Goal: Complete application form

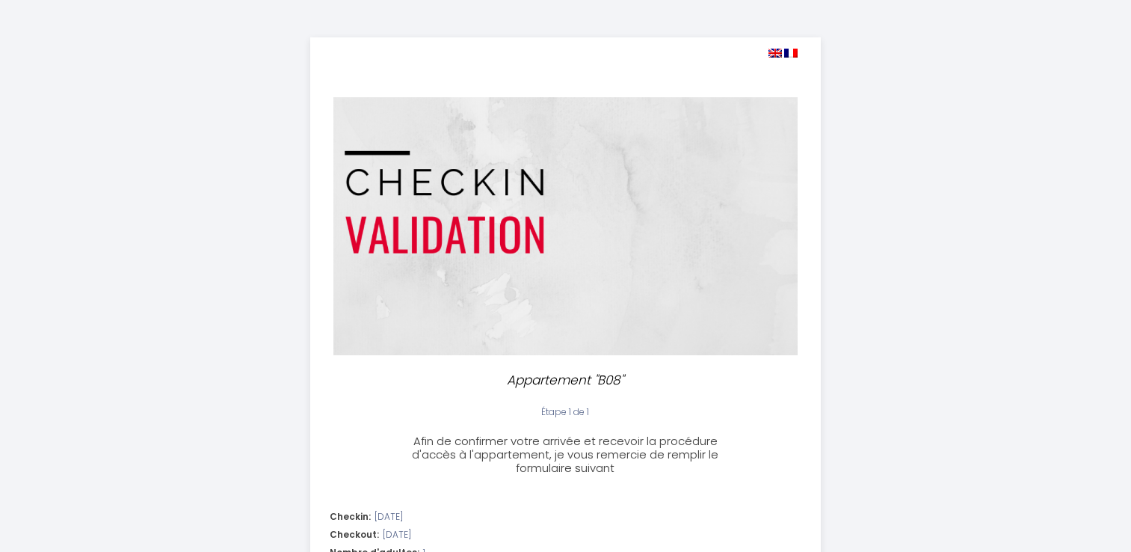
select select
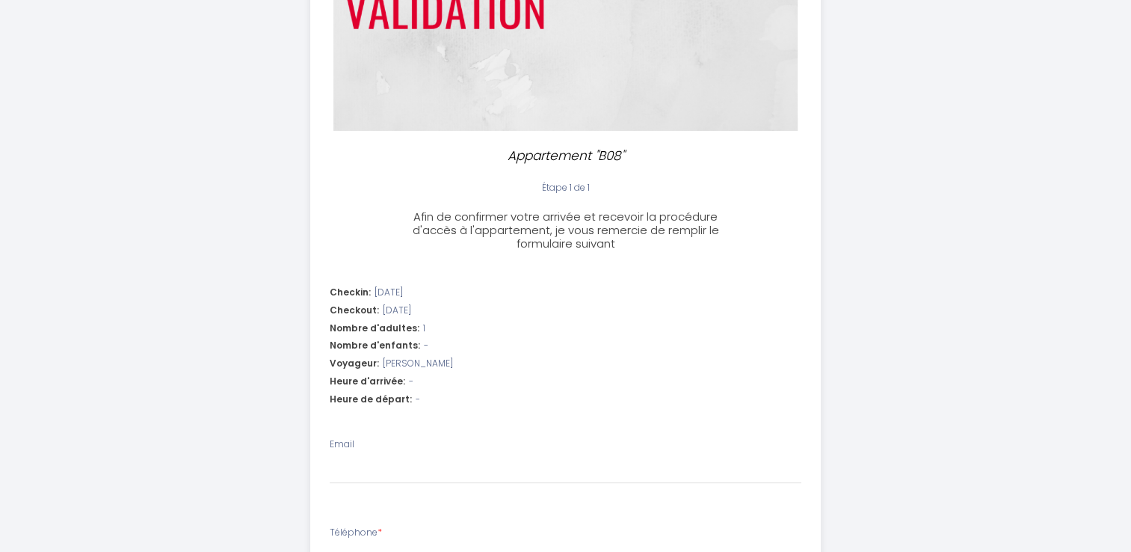
scroll to position [449, 0]
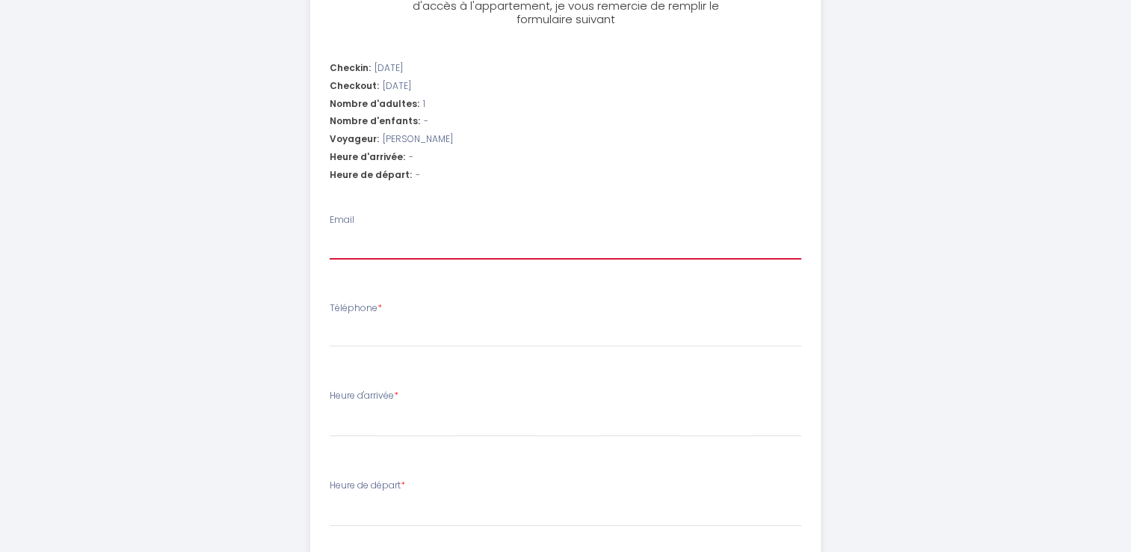
click at [517, 241] on input "Email" at bounding box center [566, 245] width 472 height 27
type input "[PERSON_NAME][EMAIL_ADDRESS][DOMAIN_NAME]"
select select
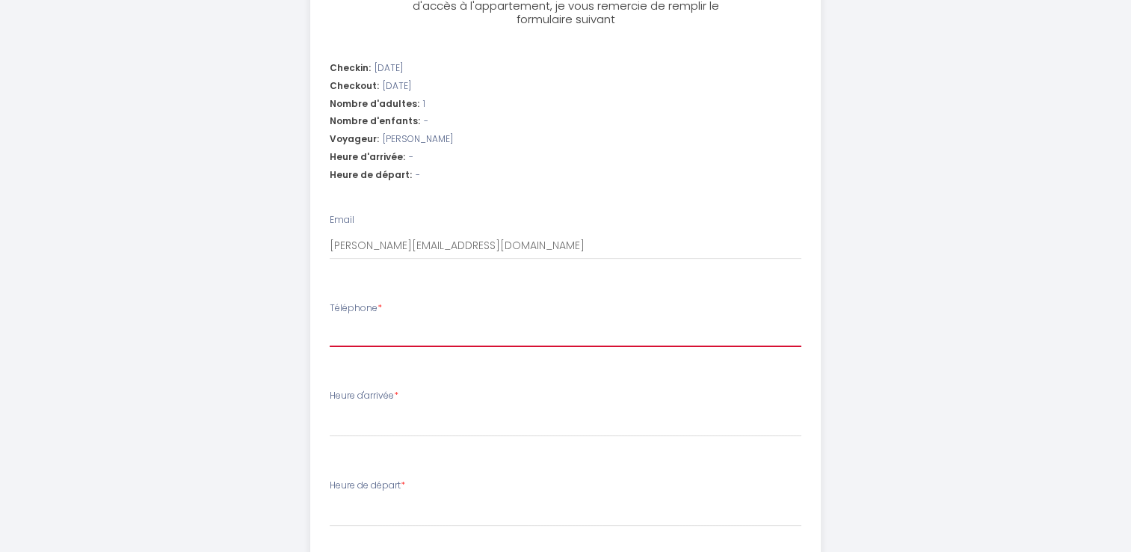
click at [469, 336] on input "Téléphone *" at bounding box center [566, 333] width 472 height 27
type input "0"
select select
type input "00"
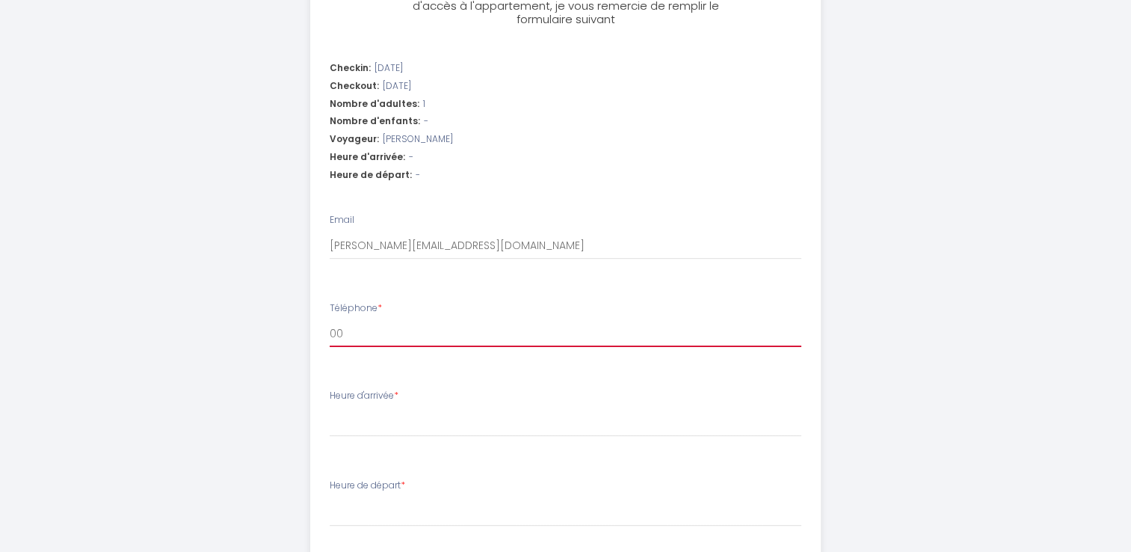
select select
type input "003"
select select
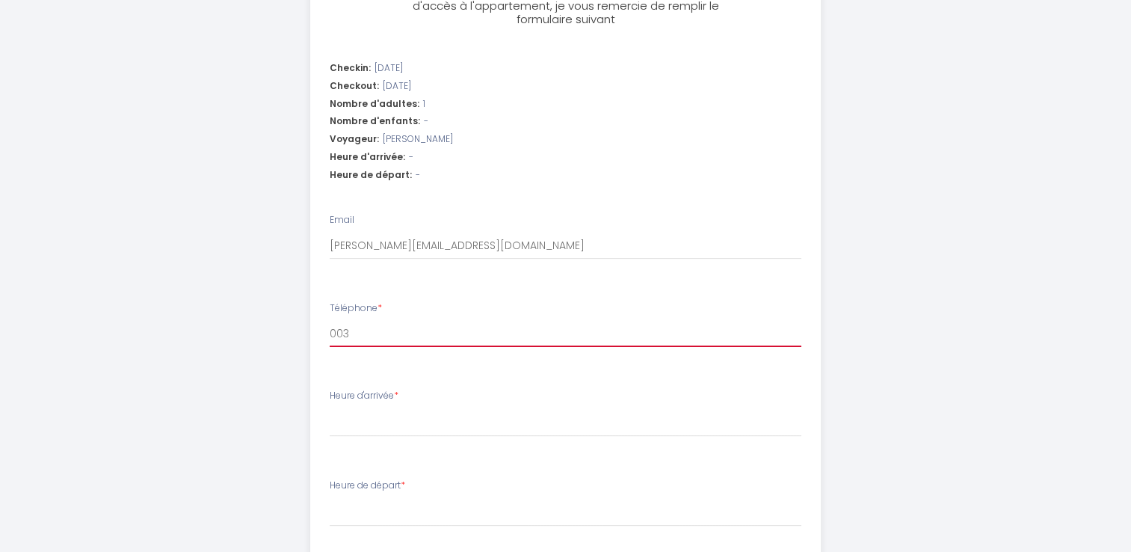
type input "0032"
select select
type input "00324"
select select
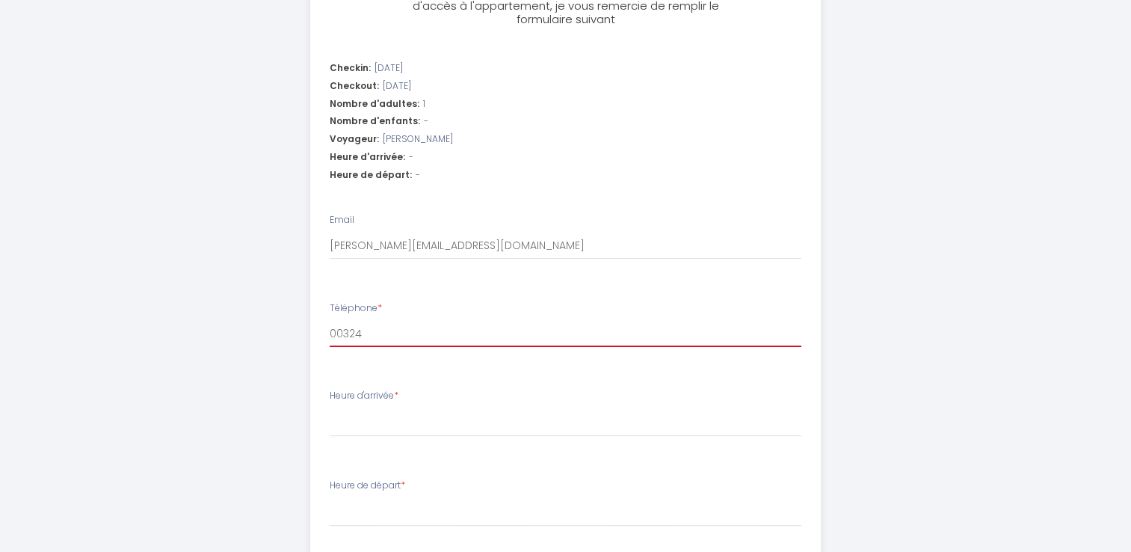
select select
type input "003247"
select select
type input "0032473"
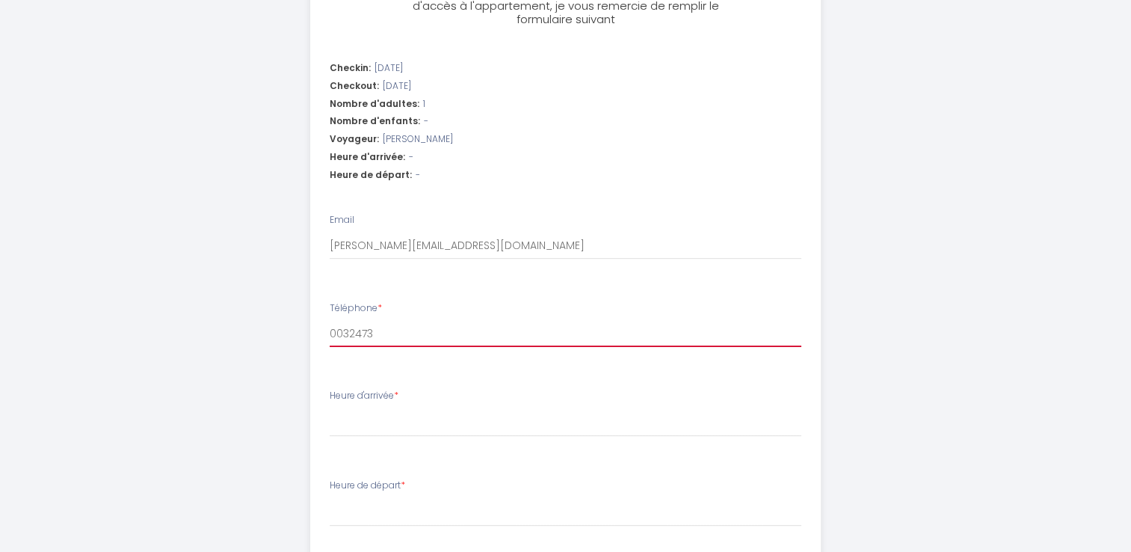
select select
type input "00324737"
select select
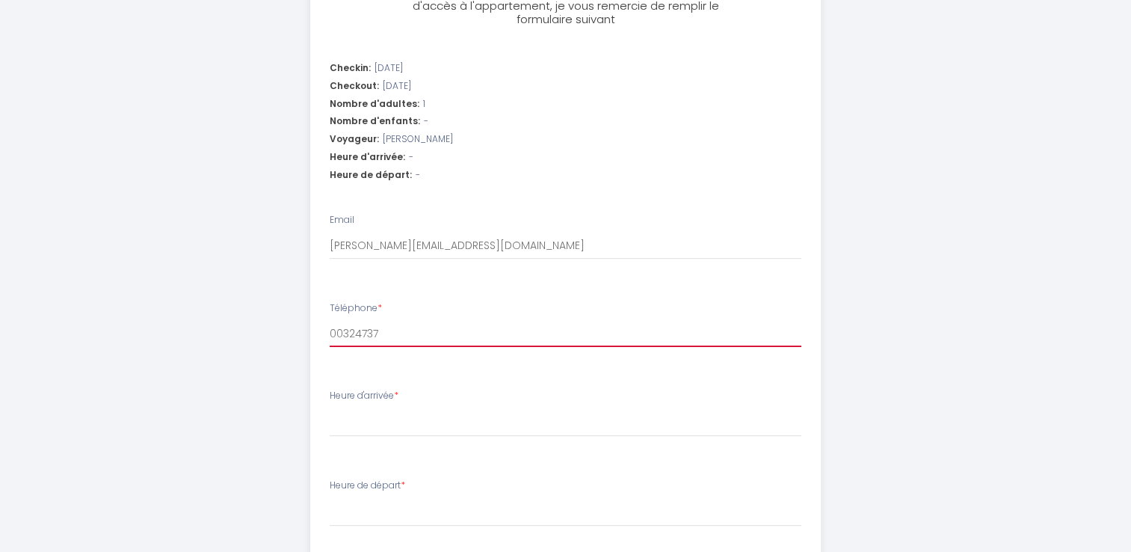
type input "003247375"
select select
type input "0032473756"
select select
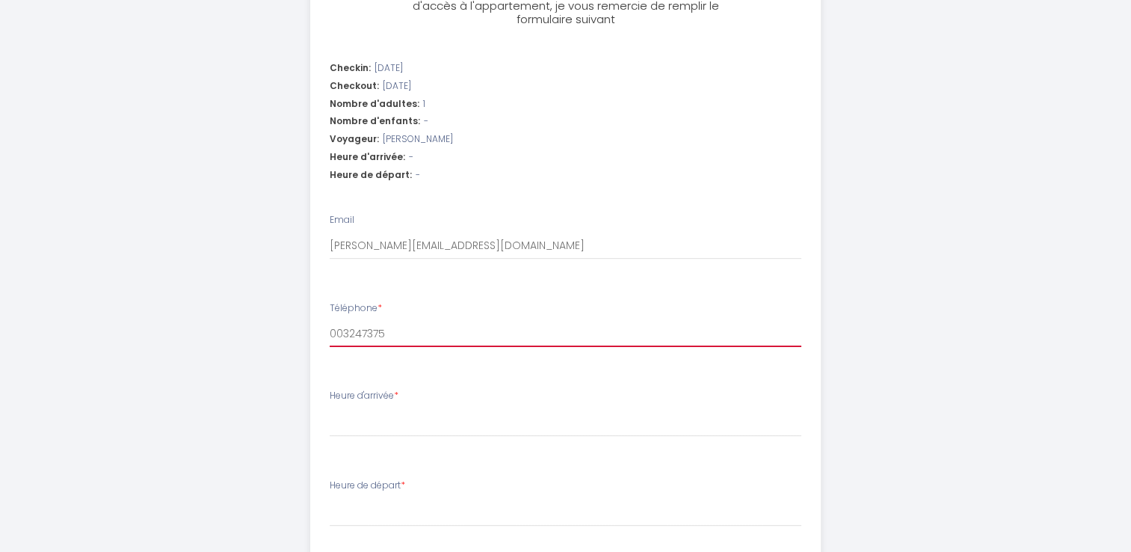
select select
type input "00324737566"
select select
type input "003247375665"
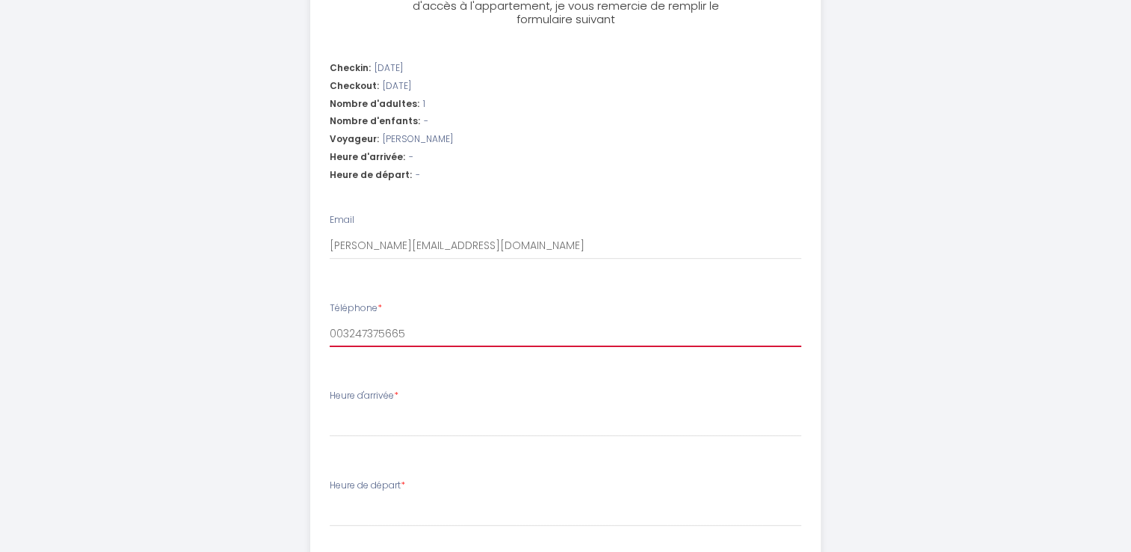
select select
type input "0032473756651"
select select
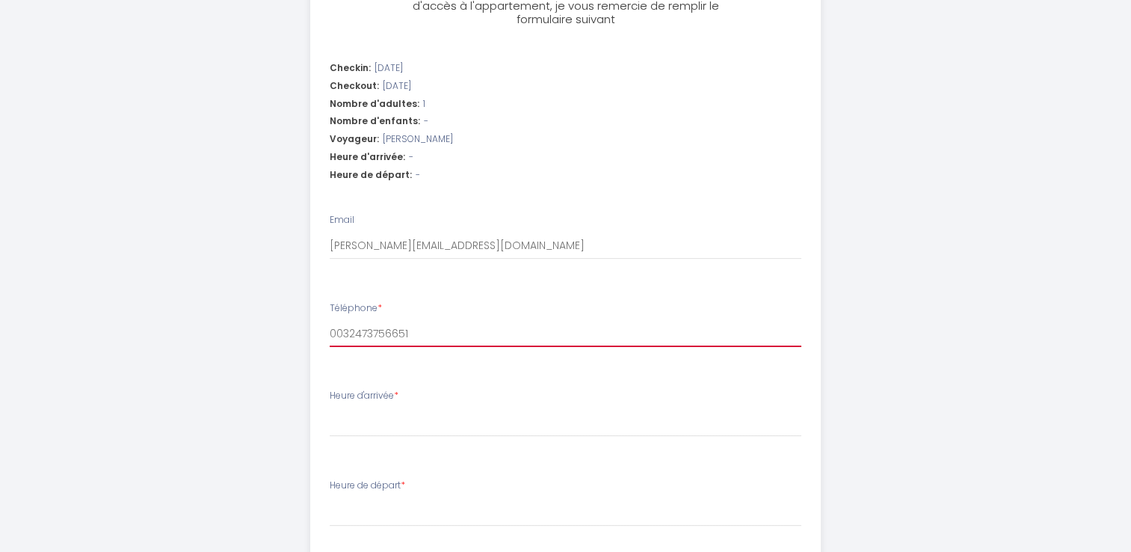
type input "0032473756651"
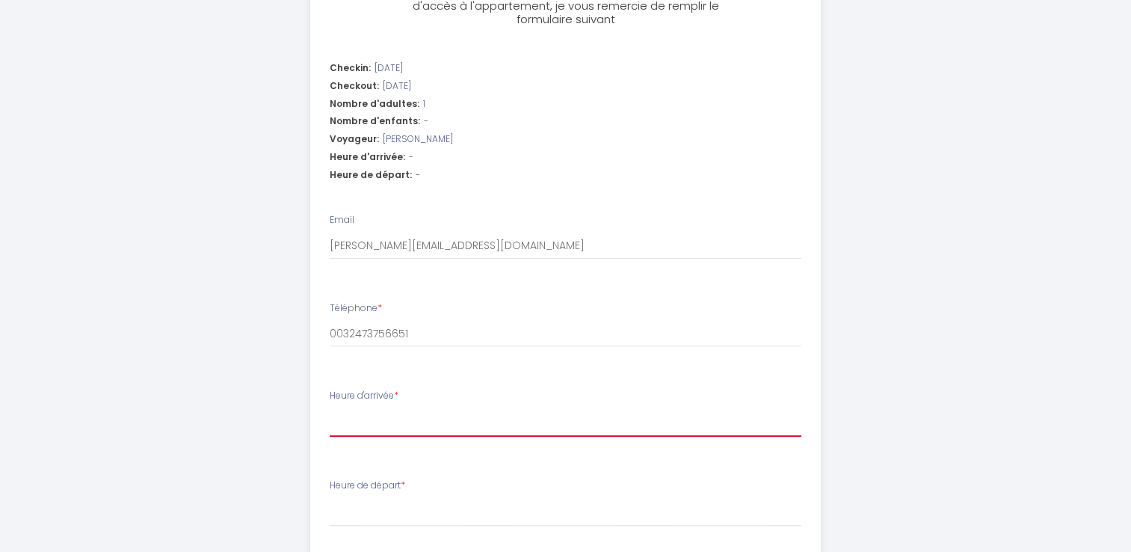
click at [428, 421] on select "17:00 17:30 18:00 18:30 19:00 19:30 20:00 20:30 21:00 21:30 22:00 22:30 23:00 2…" at bounding box center [566, 422] width 472 height 28
select select "17:30"
click at [330, 408] on select "17:00 17:30 18:00 18:30 19:00 19:30 20:00 20:30 21:00 21:30 22:00 22:30 23:00 2…" at bounding box center [566, 422] width 472 height 28
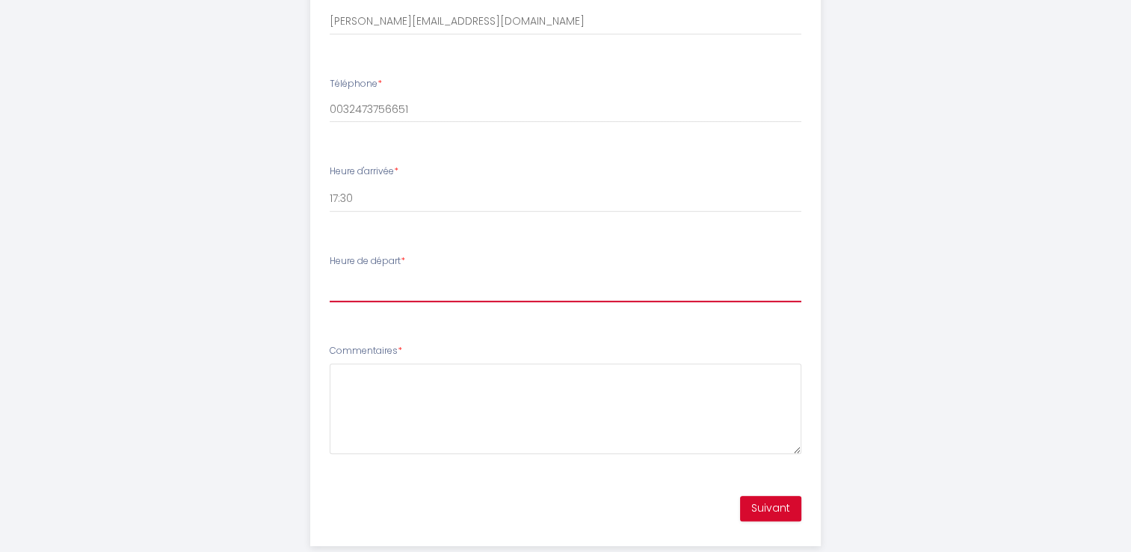
click at [480, 289] on select "00:00 00:30 01:00 01:30 02:00 02:30 03:00 03:30 04:00 04:30 05:00 05:30 06:00 0…" at bounding box center [566, 288] width 472 height 28
select select "09:30"
click at [330, 274] on select "00:00 00:30 01:00 01:30 02:00 02:30 03:00 03:30 04:00 04:30 05:00 05:30 06:00 0…" at bounding box center [566, 288] width 472 height 28
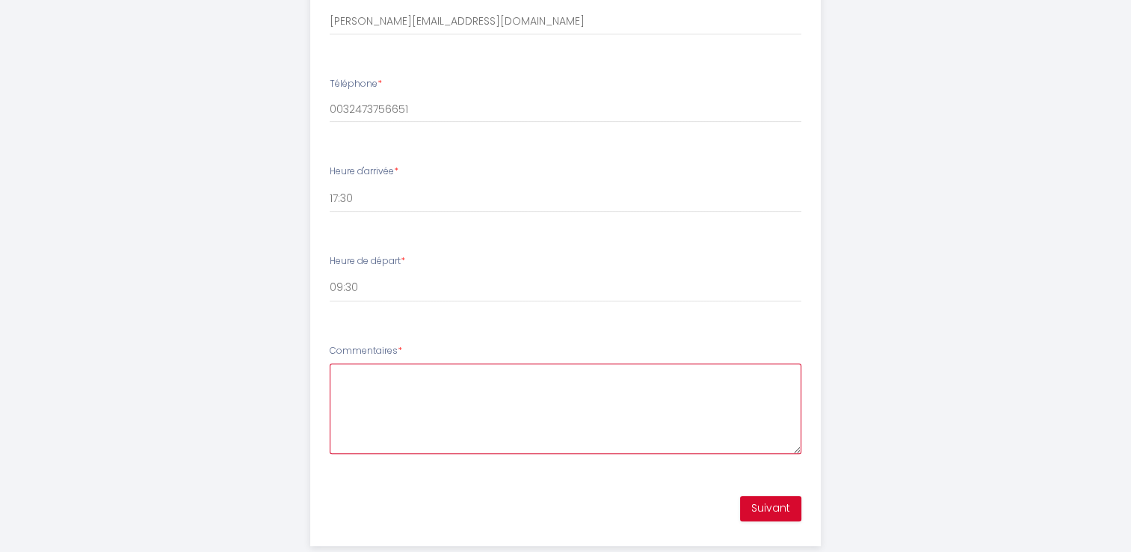
click at [456, 396] on textarea "Commentaires *" at bounding box center [566, 408] width 472 height 90
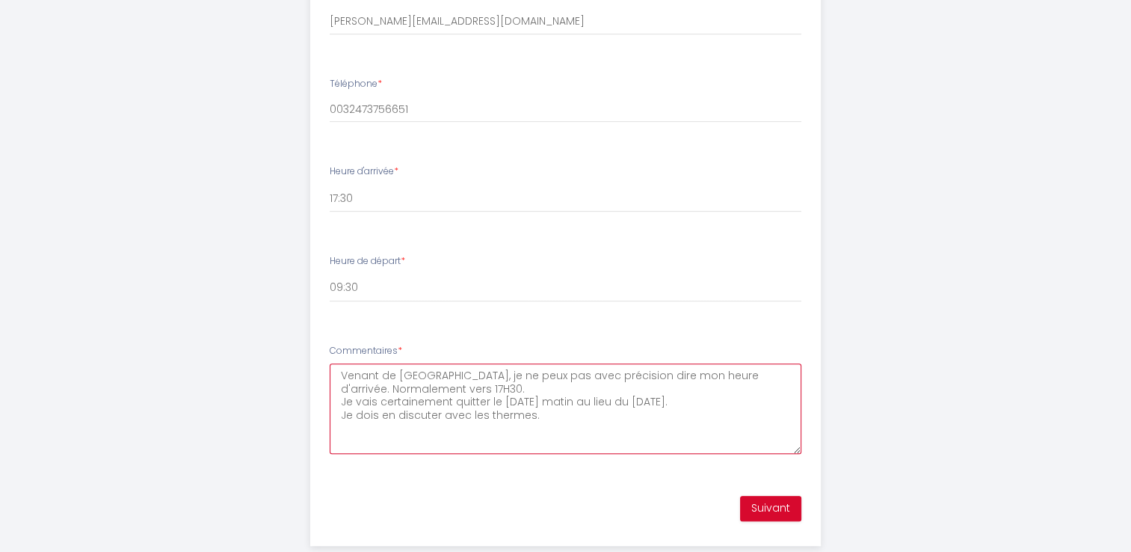
scroll to position [703, 0]
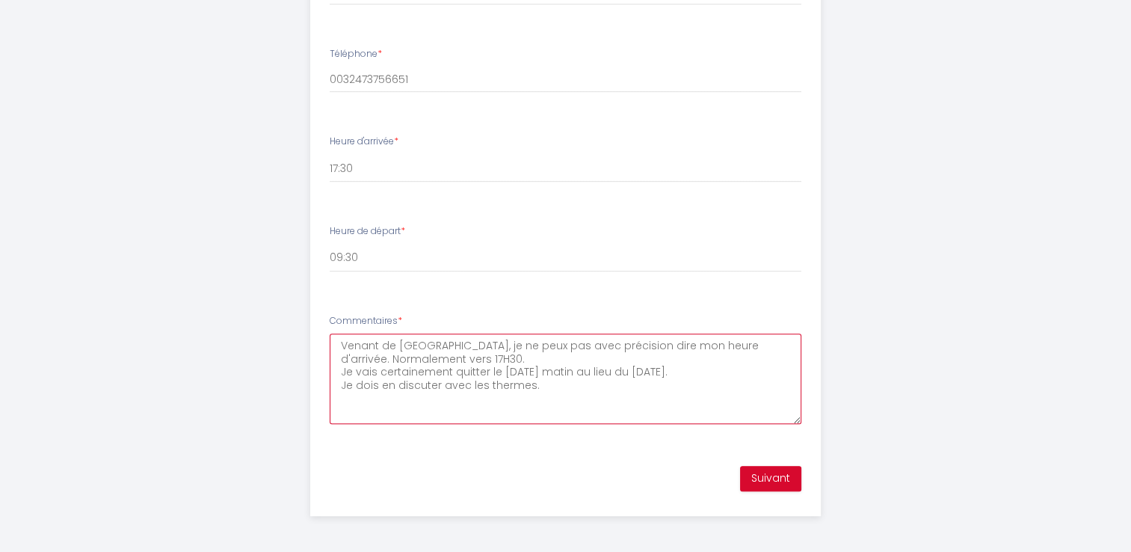
type textarea "Venant de [GEOGRAPHIC_DATA], je ne peux pas avec précision dire mon heure d'arr…"
click at [760, 479] on button "Suivant" at bounding box center [770, 478] width 61 height 25
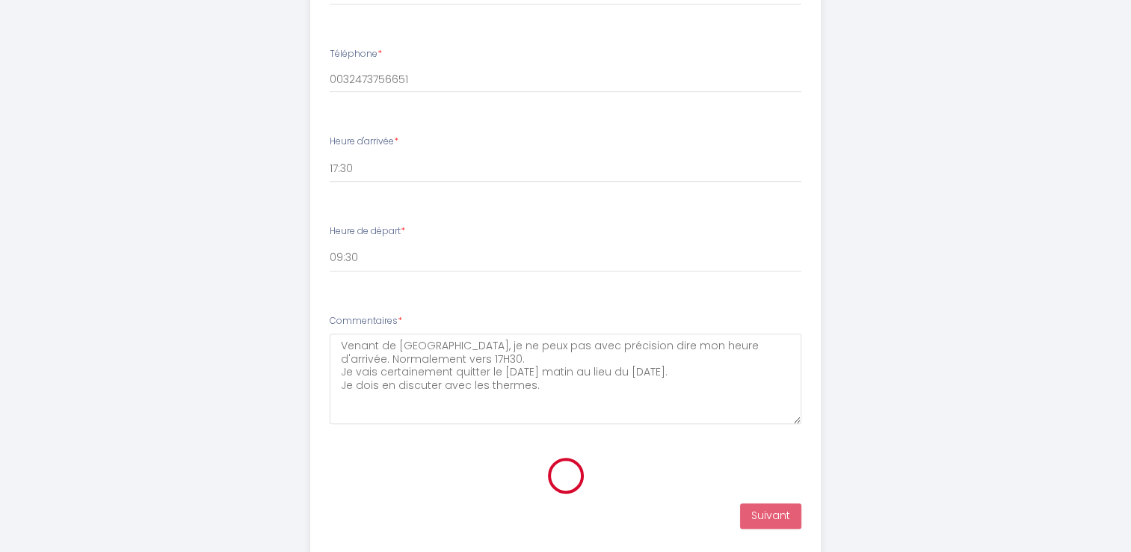
scroll to position [294, 0]
